Goal: Task Accomplishment & Management: Manage account settings

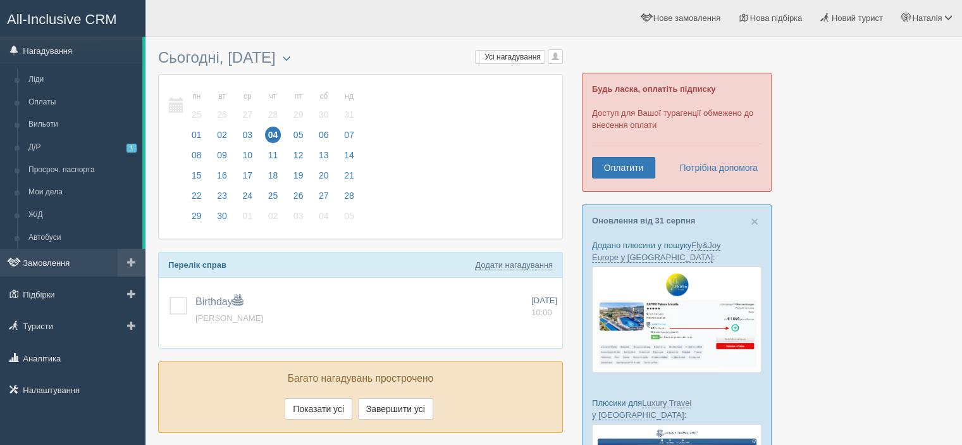
click at [51, 262] on link "Замовлення" at bounding box center [72, 263] width 145 height 28
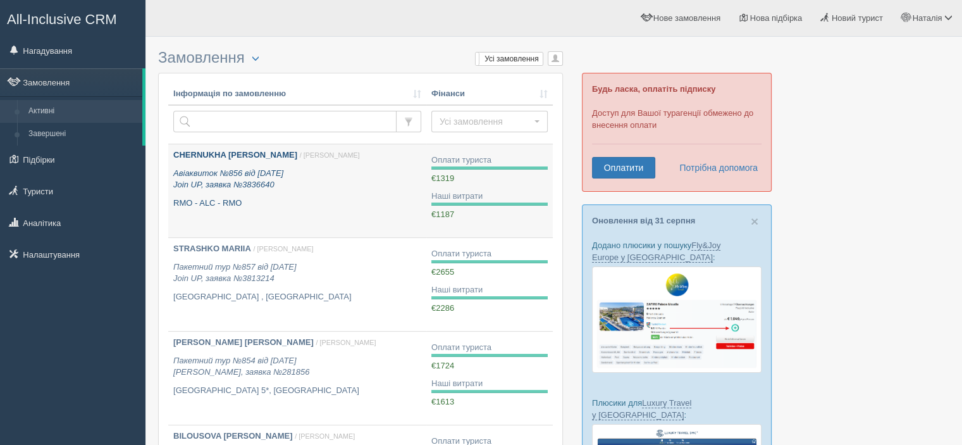
click at [221, 151] on b "[PERSON_NAME]" at bounding box center [235, 154] width 124 height 9
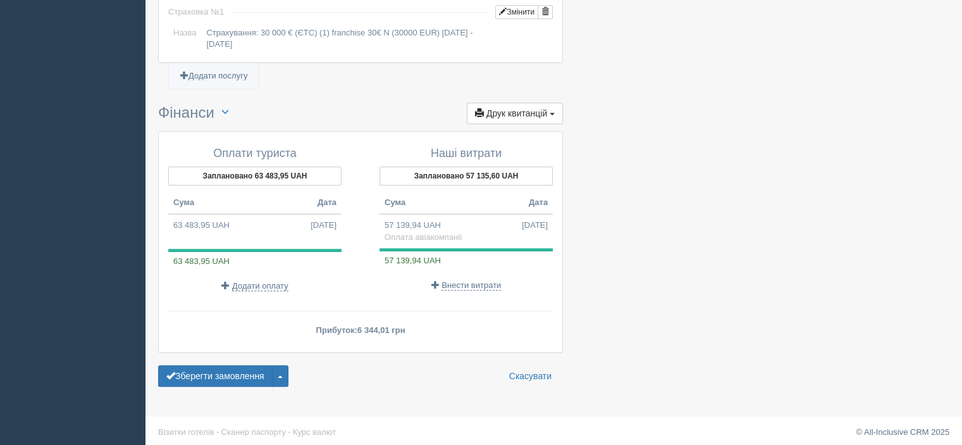
scroll to position [768, 0]
click at [234, 280] on span "Додати оплату" at bounding box center [260, 285] width 56 height 10
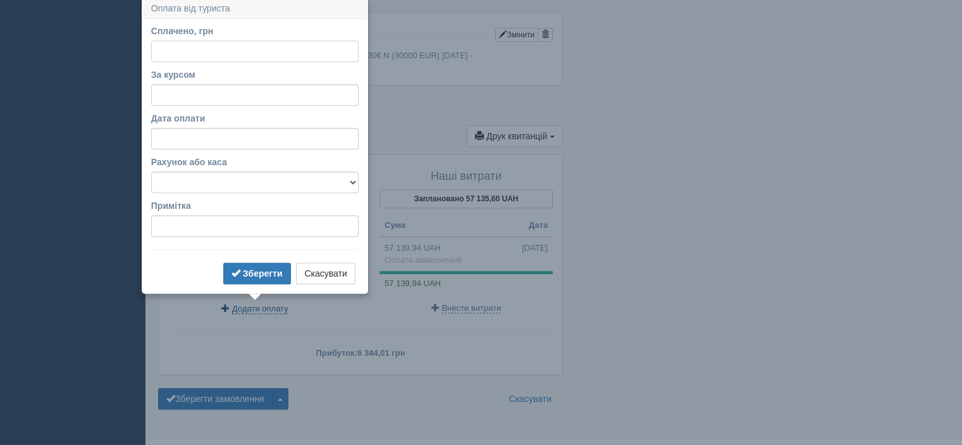
scroll to position [741, 0]
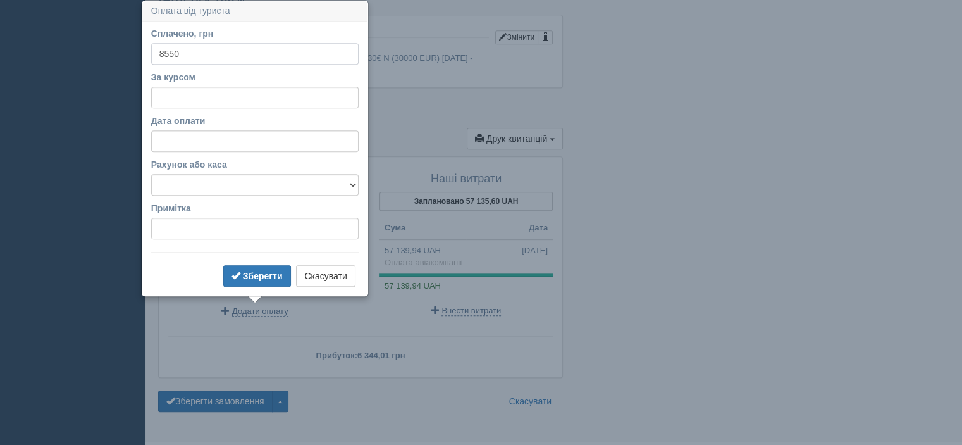
type input "8550"
click at [222, 101] on input "За курсом" at bounding box center [254, 98] width 207 height 22
type input "48.5"
click at [243, 190] on select "[PERSON_NAME] счёт Наличная касса Приватбанк" at bounding box center [254, 185] width 207 height 22
select select "346"
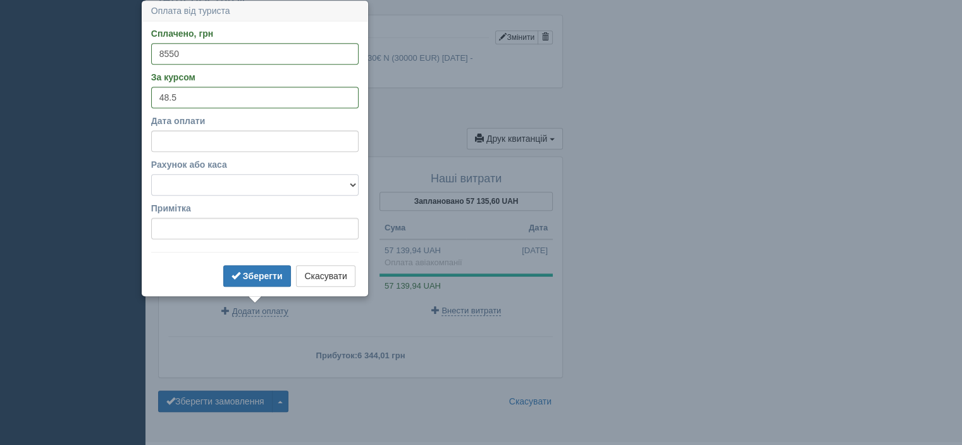
click at [151, 174] on select "[PERSON_NAME] счёт Наличная касса Приватбанк" at bounding box center [254, 185] width 207 height 22
click at [206, 228] on input "Примітка" at bounding box center [254, 229] width 207 height 22
type input "трансфер та страховки"
click at [268, 272] on b "Зберегти" at bounding box center [263, 276] width 40 height 10
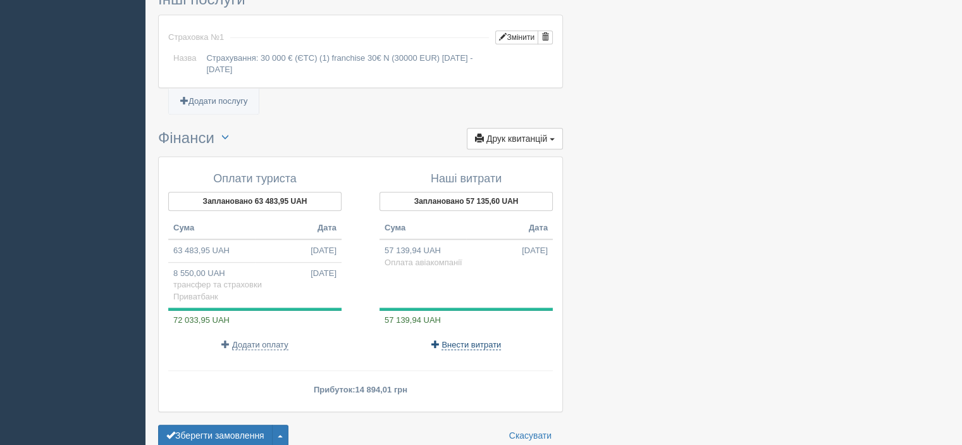
click at [453, 340] on span "Внести витрати" at bounding box center [470, 345] width 59 height 10
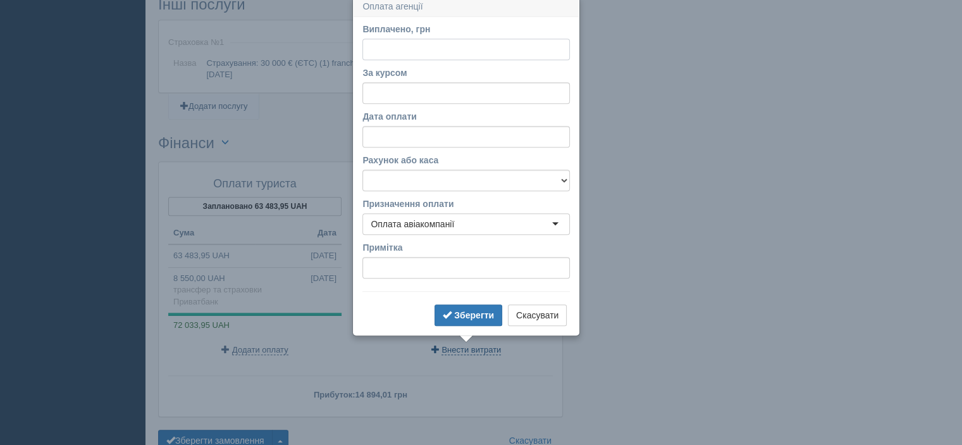
scroll to position [731, 0]
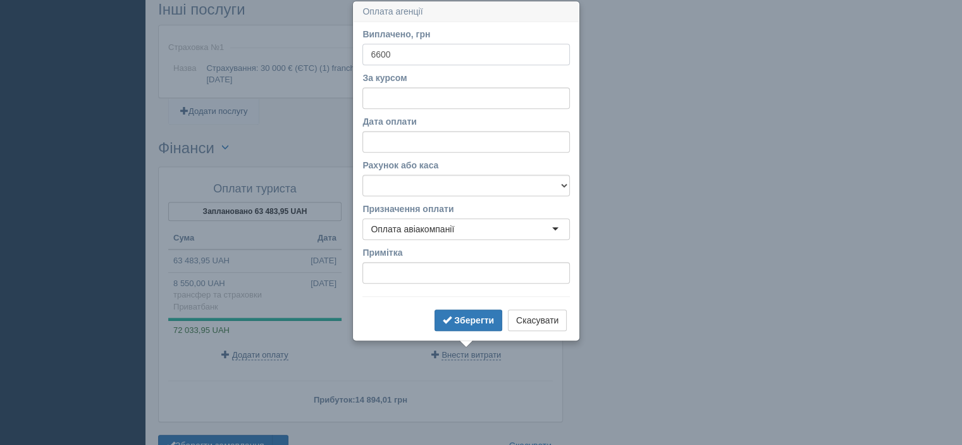
type input "6600"
click at [414, 99] on input "За курсом" at bounding box center [465, 98] width 207 height 22
type input "48.5"
click at [410, 182] on select "[PERSON_NAME] счёт Наличная касса Приватбанк" at bounding box center [465, 186] width 207 height 22
select select "346"
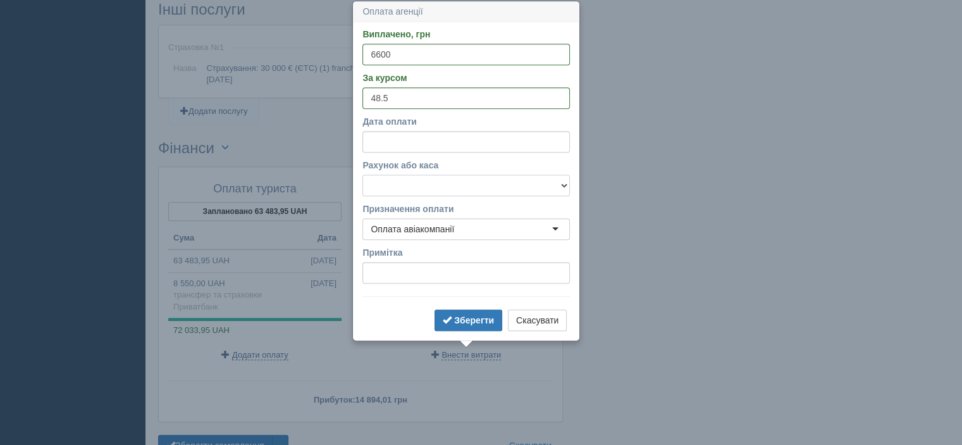
click at [362, 175] on select "[PERSON_NAME] счёт Наличная касса Приватбанк" at bounding box center [465, 186] width 207 height 22
click at [410, 271] on input "Примітка" at bounding box center [465, 273] width 207 height 22
type input "[PERSON_NAME]"
click at [482, 320] on b "Зберегти" at bounding box center [474, 320] width 40 height 10
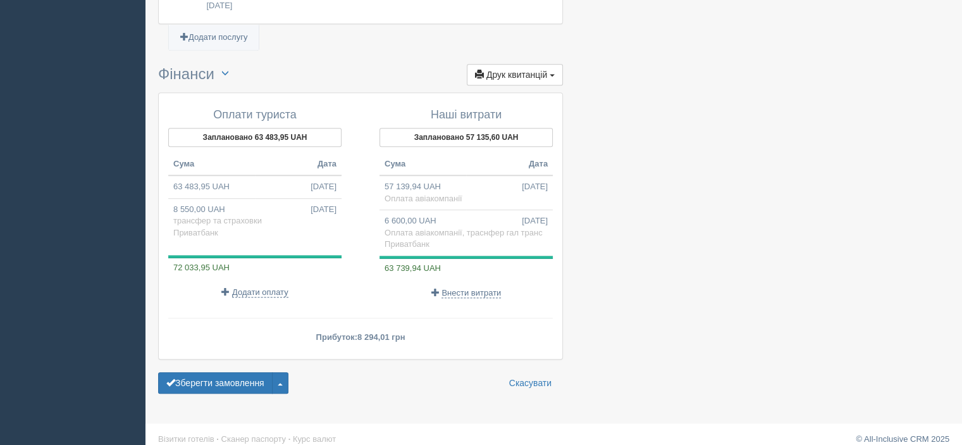
scroll to position [813, 0]
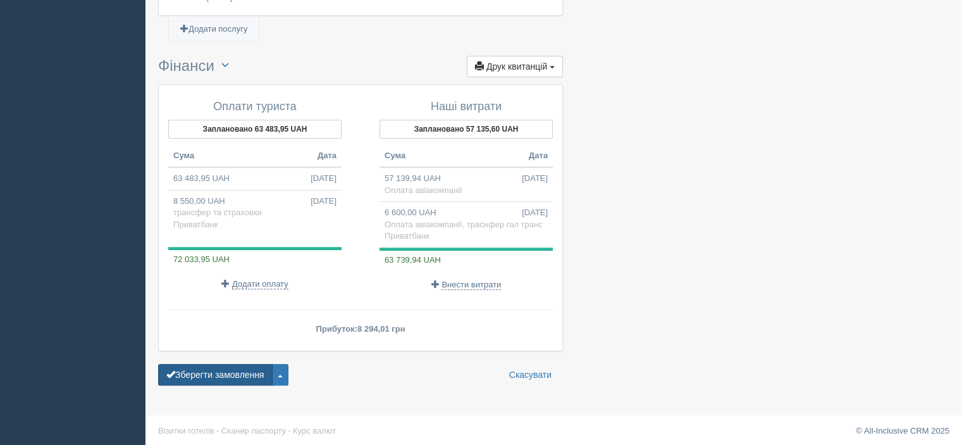
click at [177, 374] on button "Зберегти замовлення" at bounding box center [215, 375] width 114 height 22
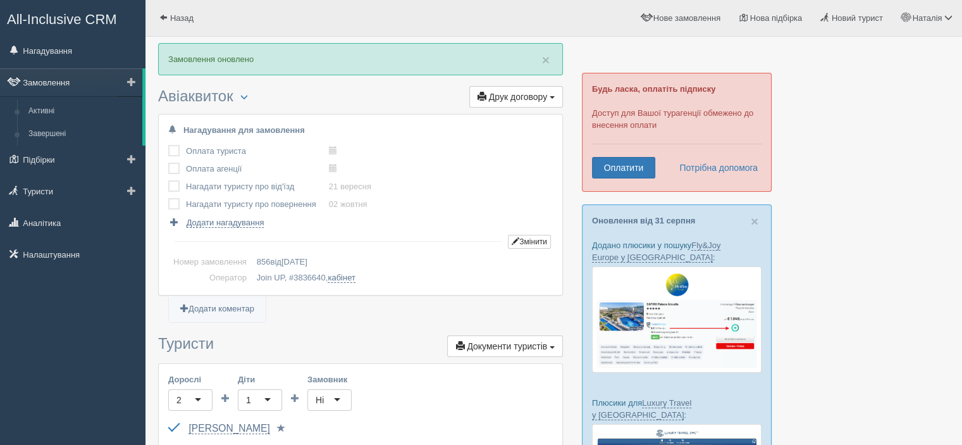
click at [59, 78] on link "Замовлення" at bounding box center [71, 82] width 142 height 28
